Goal: Task Accomplishment & Management: Complete application form

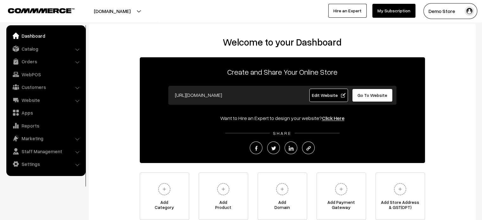
click at [29, 33] on link "Dashboard" at bounding box center [45, 35] width 75 height 11
click at [32, 111] on link "Apps" at bounding box center [45, 112] width 75 height 11
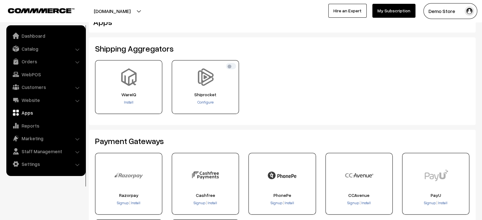
scroll to position [10, 0]
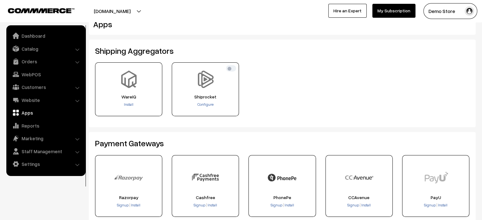
click at [43, 94] on ul "Dashboard Catalog" at bounding box center [45, 100] width 79 height 151
click at [29, 124] on link "Reports" at bounding box center [45, 125] width 75 height 11
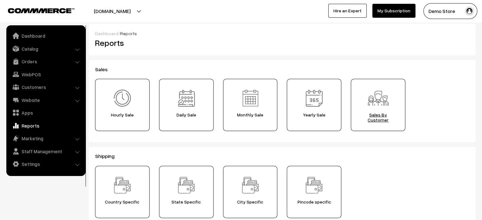
click at [380, 117] on span "Sales By Customer" at bounding box center [378, 118] width 50 height 10
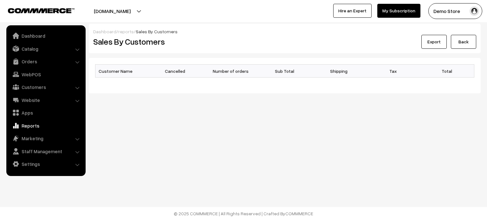
click at [28, 129] on link "Reports" at bounding box center [45, 125] width 75 height 11
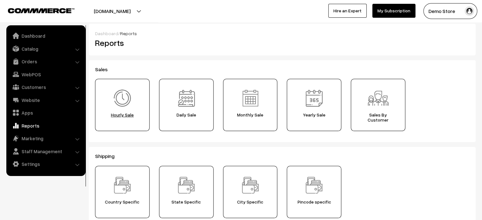
click at [124, 113] on span "Hourly Sale" at bounding box center [122, 115] width 50 height 5
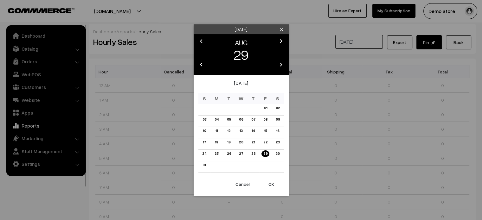
click at [280, 28] on icon "clear" at bounding box center [281, 29] width 5 height 5
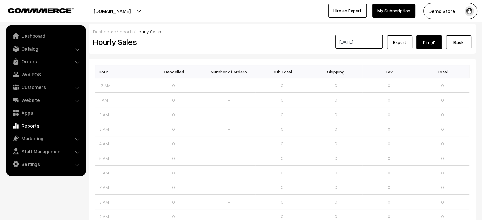
click at [122, 31] on link "reports" at bounding box center [126, 31] width 16 height 5
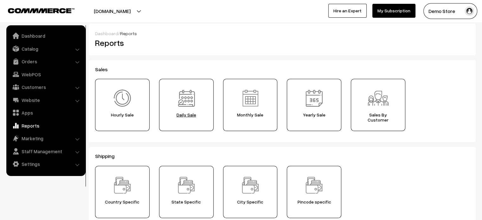
click at [189, 115] on span "Daily Sale" at bounding box center [186, 115] width 50 height 5
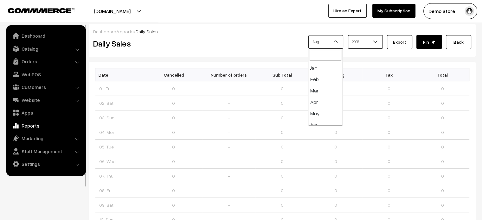
click at [327, 43] on span "Aug" at bounding box center [326, 41] width 34 height 11
click at [256, 47] on div "Jan Feb Mar Apr May Jun Jul Aug Sep Oct Nov Dec Aug 2016 2017 2018 2019 2020" at bounding box center [347, 44] width 249 height 18
click at [27, 124] on link "Reports" at bounding box center [45, 125] width 75 height 11
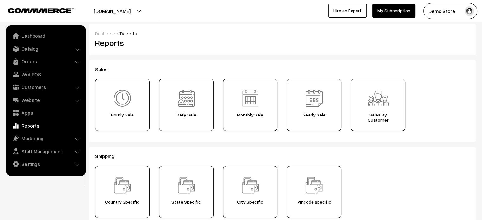
click at [249, 116] on span "Monthly Sale" at bounding box center [251, 115] width 50 height 5
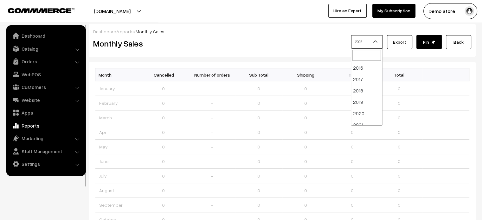
click at [380, 36] on span at bounding box center [378, 44] width 6 height 16
click at [284, 39] on div "2016 2017 2018 2019 2020 2021 2022 2023 2024 2025 2025 Export" at bounding box center [347, 44] width 249 height 18
click at [32, 121] on link "Reports" at bounding box center [45, 125] width 75 height 11
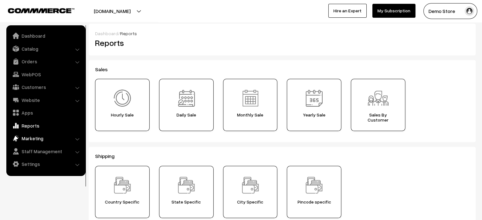
click at [30, 139] on link "Marketing" at bounding box center [45, 138] width 75 height 11
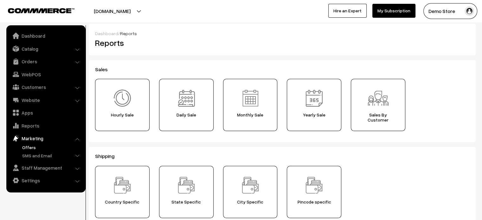
click at [32, 147] on link "Offers" at bounding box center [52, 147] width 63 height 7
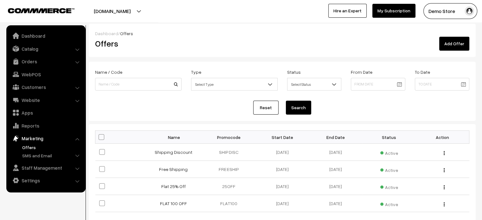
click at [454, 47] on link "Add Offer" at bounding box center [455, 44] width 30 height 14
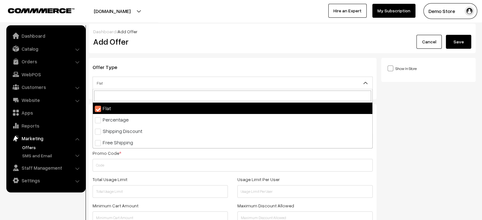
click at [250, 83] on span "Flat" at bounding box center [233, 83] width 280 height 11
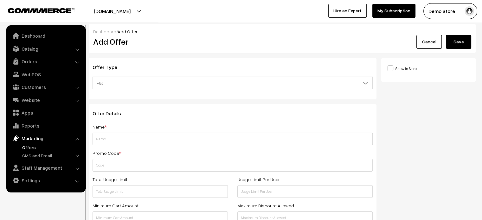
click at [37, 180] on link "Settings" at bounding box center [45, 180] width 75 height 11
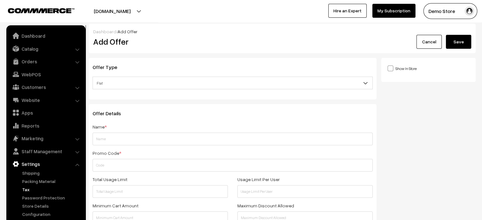
click at [32, 191] on link "Tax" at bounding box center [52, 190] width 63 height 7
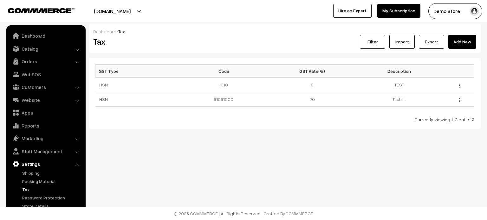
click at [461, 42] on link "Add New" at bounding box center [463, 42] width 28 height 14
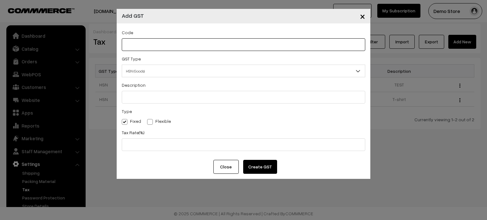
click at [166, 45] on input "text" at bounding box center [244, 44] width 244 height 13
click at [144, 46] on input "text" at bounding box center [244, 44] width 244 height 13
type input "1010"
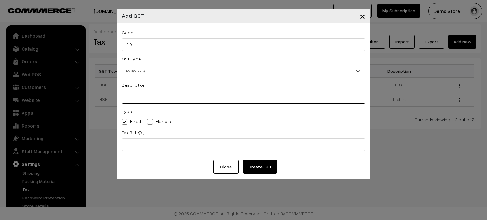
click at [165, 95] on input "text" at bounding box center [244, 97] width 244 height 13
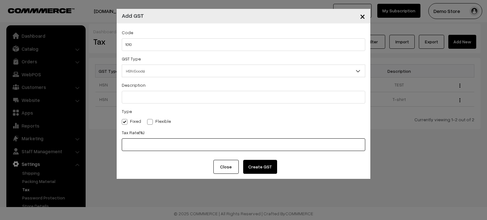
click at [156, 144] on input "text" at bounding box center [244, 145] width 244 height 13
click at [148, 120] on span at bounding box center [150, 122] width 6 height 6
click at [148, 120] on input "Flexible" at bounding box center [149, 121] width 4 height 4
radio input "true"
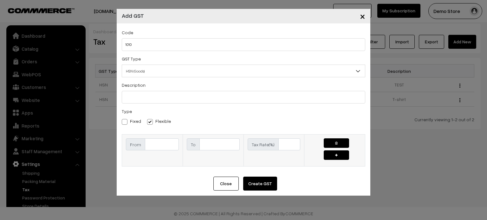
click at [151, 141] on input "text" at bounding box center [162, 145] width 34 height 12
type input "1"
type input "999"
type input "1999"
type input "12"
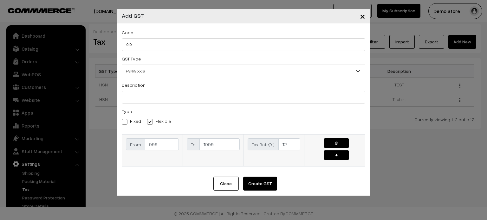
click at [331, 155] on button "button" at bounding box center [336, 156] width 25 height 10
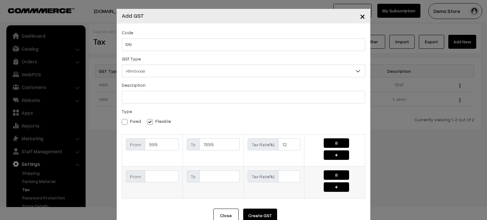
click at [150, 176] on input "text" at bounding box center [162, 177] width 34 height 12
type input "2000"
type input "2999"
type input "18"
click at [336, 177] on button "button" at bounding box center [336, 176] width 25 height 10
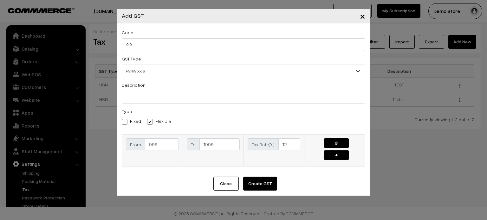
click at [339, 144] on button "button" at bounding box center [336, 144] width 25 height 10
click at [130, 124] on label "Fixed" at bounding box center [131, 121] width 19 height 7
click at [126, 123] on input "Fixed" at bounding box center [124, 121] width 4 height 4
radio input "true"
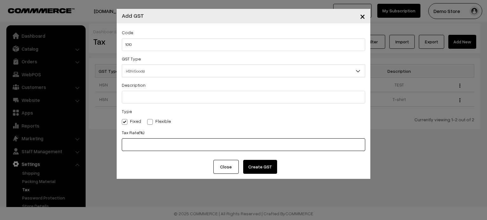
click at [137, 144] on input "text" at bounding box center [244, 145] width 244 height 13
click at [361, 17] on span "×" at bounding box center [362, 16] width 5 height 12
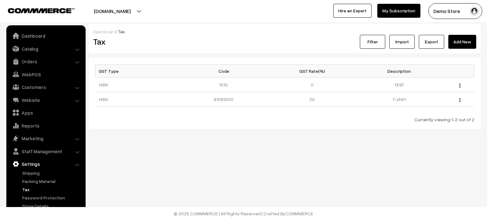
click at [398, 39] on link "Import" at bounding box center [402, 42] width 25 height 14
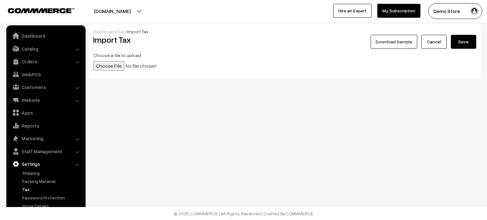
click at [119, 30] on link "Tax" at bounding box center [121, 31] width 7 height 5
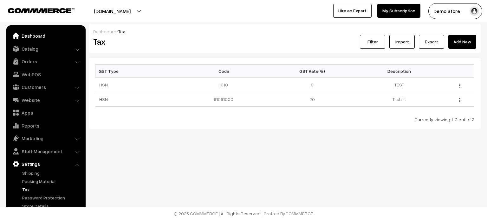
click at [27, 38] on link "Dashboard" at bounding box center [45, 35] width 75 height 11
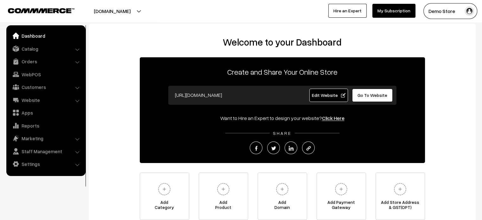
click at [36, 35] on link "Dashboard" at bounding box center [45, 35] width 75 height 11
click at [34, 165] on link "Settings" at bounding box center [45, 164] width 75 height 11
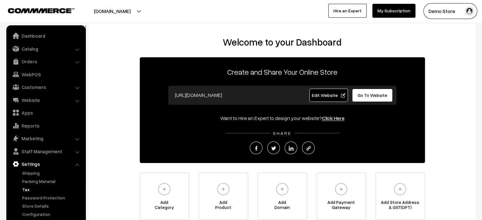
click at [26, 189] on link "Tax" at bounding box center [52, 190] width 63 height 7
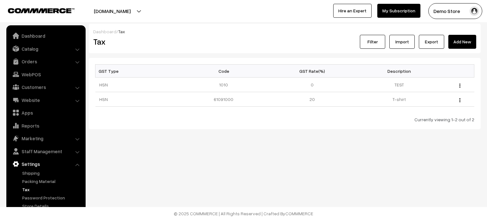
click at [459, 44] on link "Add New" at bounding box center [463, 42] width 28 height 14
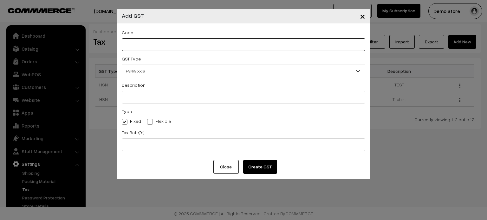
click at [163, 48] on input "text" at bounding box center [244, 44] width 244 height 13
type input "1010"
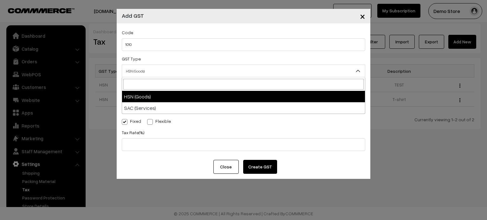
click at [154, 69] on span "HSN (Goods)" at bounding box center [243, 71] width 243 height 11
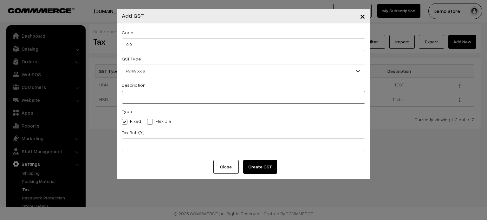
click at [177, 102] on input "text" at bounding box center [244, 97] width 244 height 13
type input "TEST"
click at [147, 122] on span at bounding box center [150, 122] width 6 height 6
click at [147, 122] on input "Flexible" at bounding box center [149, 121] width 4 height 4
radio input "true"
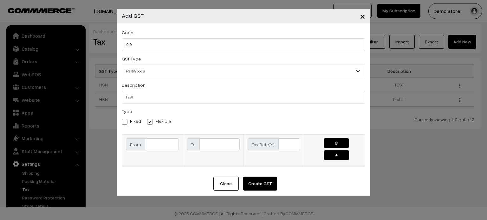
click at [339, 154] on button "button" at bounding box center [336, 156] width 25 height 10
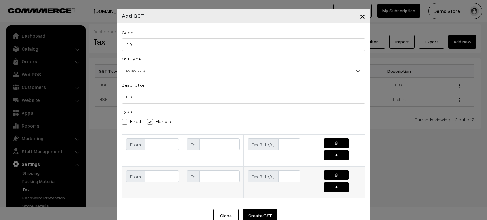
click at [332, 171] on button "button" at bounding box center [336, 176] width 25 height 10
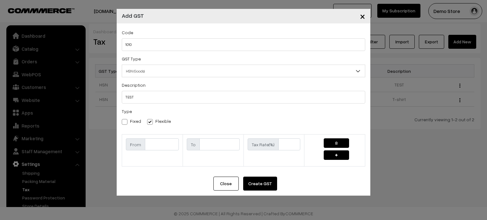
click at [126, 124] on span at bounding box center [125, 122] width 6 height 6
click at [126, 123] on input "Fixed" at bounding box center [124, 121] width 4 height 4
radio input "true"
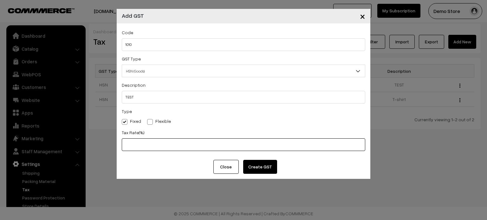
click at [144, 145] on input "text" at bounding box center [244, 145] width 244 height 13
click at [259, 167] on button "Create GST" at bounding box center [260, 167] width 34 height 14
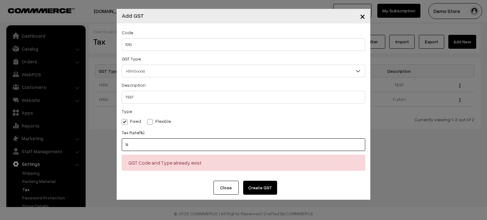
click at [146, 145] on input "18" at bounding box center [244, 145] width 244 height 13
type input "1"
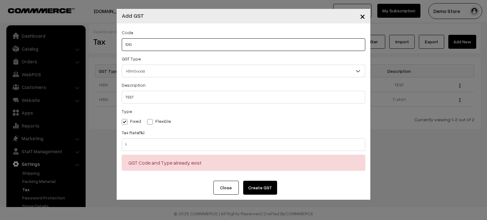
click at [141, 47] on input "1010" at bounding box center [244, 44] width 244 height 13
type input "1011"
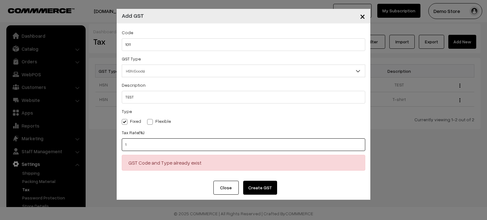
click at [217, 144] on input "1" at bounding box center [244, 145] width 244 height 13
type input "18"
click at [257, 188] on button "Create GST" at bounding box center [260, 188] width 34 height 14
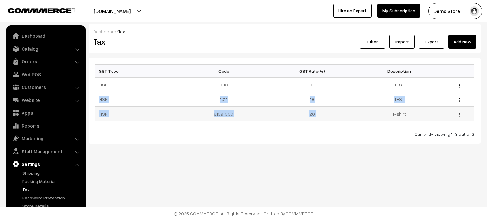
drag, startPoint x: 96, startPoint y: 102, endPoint x: 386, endPoint y: 108, distance: 289.3
click at [386, 108] on tbody "HSN 1010 0 TEST Edit Delete HSN 1011 18 TEST Edit Delete HSN" at bounding box center [284, 100] width 379 height 44
click at [390, 97] on td "TEST" at bounding box center [399, 99] width 87 height 15
